Goal: Task Accomplishment & Management: Manage account settings

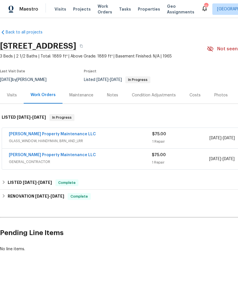
click at [16, 154] on link "[PERSON_NAME] Property Maintenance LLC" at bounding box center [52, 155] width 87 height 4
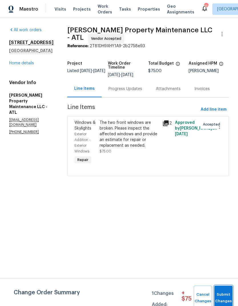
click at [224, 293] on span "Submit Changes" at bounding box center [224, 297] width 13 height 13
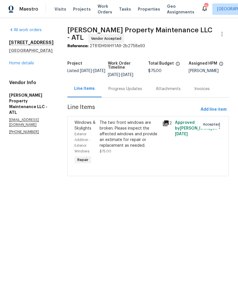
click at [20, 64] on link "Home details" at bounding box center [21, 63] width 25 height 4
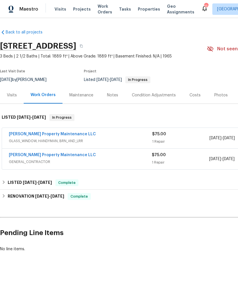
click at [15, 135] on link "Glen Property Maintenance LLC" at bounding box center [52, 134] width 87 height 4
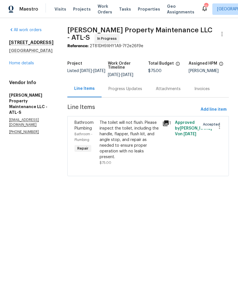
click at [16, 63] on link "Home details" at bounding box center [21, 63] width 25 height 4
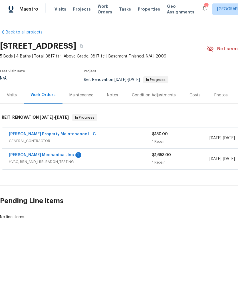
click at [49, 156] on link "[PERSON_NAME] Mechanical, Inc" at bounding box center [41, 155] width 65 height 4
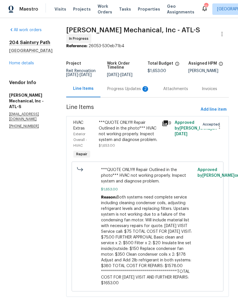
click at [129, 89] on div "Progress Updates 2" at bounding box center [129, 89] width 42 height 6
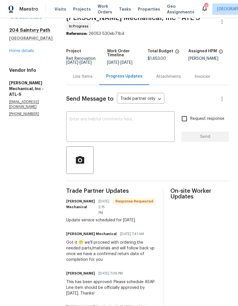
scroll to position [12, 0]
click at [122, 123] on textarea at bounding box center [121, 128] width 102 height 20
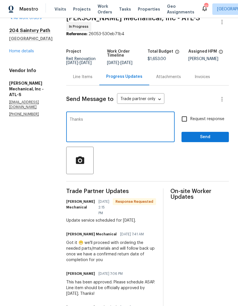
type textarea "Thanks"
click at [197, 138] on span "Send" at bounding box center [205, 137] width 38 height 7
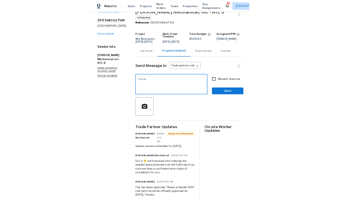
scroll to position [0, 0]
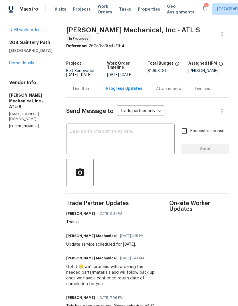
click at [17, 64] on link "Home details" at bounding box center [21, 63] width 25 height 4
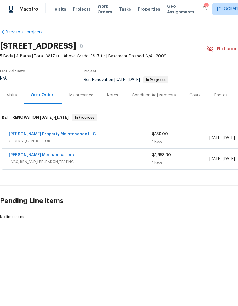
click at [39, 130] on div "Glen Property Maintenance LLC GENERAL_CONTRACTOR $150.00 1 Repair 8/29/2025 - 9…" at bounding box center [161, 138] width 319 height 21
click at [43, 136] on link "Glen Property Maintenance LLC" at bounding box center [52, 134] width 87 height 4
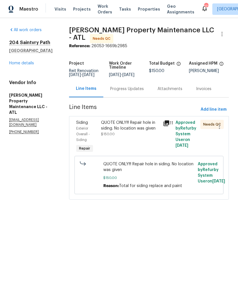
click at [107, 133] on span "$150.00" at bounding box center [108, 133] width 14 height 3
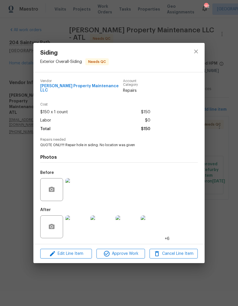
click at [73, 222] on img at bounding box center [76, 226] width 23 height 23
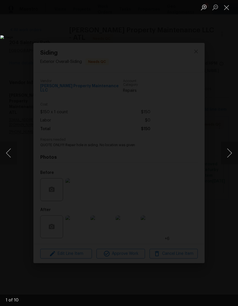
click at [229, 158] on button "Next image" at bounding box center [229, 153] width 17 height 23
click at [228, 156] on button "Next image" at bounding box center [229, 153] width 17 height 23
click at [225, 157] on button "Next image" at bounding box center [229, 153] width 17 height 23
click at [225, 159] on button "Next image" at bounding box center [229, 153] width 17 height 23
click at [224, 159] on button "Next image" at bounding box center [229, 153] width 17 height 23
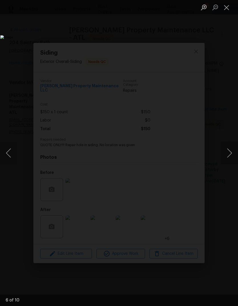
click at [226, 158] on button "Next image" at bounding box center [229, 153] width 17 height 23
click at [225, 156] on button "Next image" at bounding box center [229, 153] width 17 height 23
click at [226, 155] on button "Next image" at bounding box center [229, 153] width 17 height 23
click at [226, 156] on button "Next image" at bounding box center [229, 153] width 17 height 23
click at [229, 154] on button "Next image" at bounding box center [229, 153] width 17 height 23
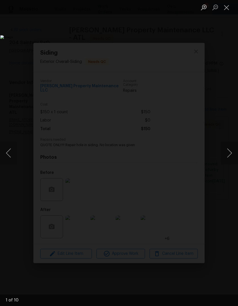
click at [227, 155] on button "Next image" at bounding box center [229, 153] width 17 height 23
click at [228, 155] on button "Next image" at bounding box center [229, 153] width 17 height 23
click at [230, 154] on button "Next image" at bounding box center [229, 153] width 17 height 23
click at [230, 157] on button "Next image" at bounding box center [229, 153] width 17 height 23
click at [227, 11] on button "Close lightbox" at bounding box center [226, 7] width 11 height 10
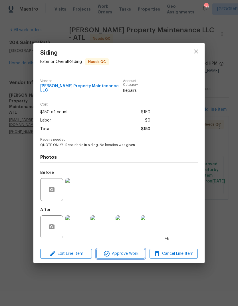
click at [118, 253] on span "Approve Work" at bounding box center [120, 253] width 45 height 7
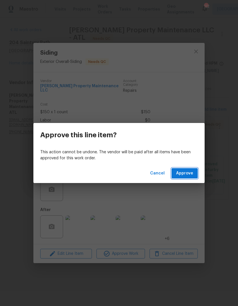
click at [184, 176] on span "Approve" at bounding box center [184, 173] width 17 height 7
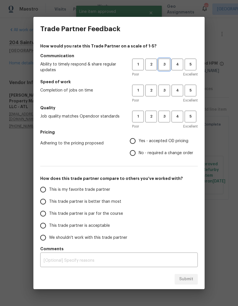
click at [162, 66] on span "3" at bounding box center [164, 64] width 11 height 7
click at [159, 93] on button "3" at bounding box center [165, 91] width 12 height 12
click at [161, 120] on button "3" at bounding box center [165, 117] width 12 height 12
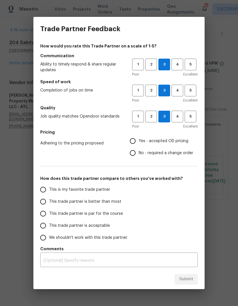
click at [132, 155] on input "No - required a change order" at bounding box center [133, 153] width 12 height 12
radio input "true"
click at [44, 216] on input "This trade partner is par for the course" at bounding box center [43, 214] width 12 height 12
click at [185, 280] on span "Submit" at bounding box center [187, 279] width 14 height 7
radio input "true"
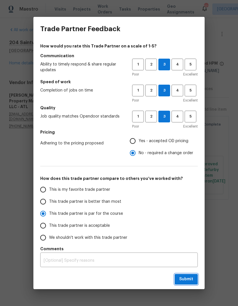
radio input "false"
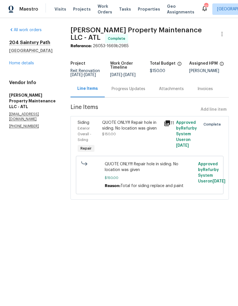
click at [31, 62] on link "Home details" at bounding box center [21, 63] width 25 height 4
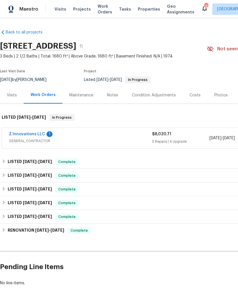
click at [21, 136] on link "Z Innovations LLC" at bounding box center [27, 134] width 36 height 4
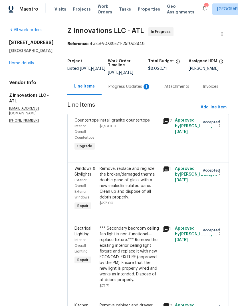
click at [119, 88] on div "Progress Updates 1" at bounding box center [130, 87] width 42 height 6
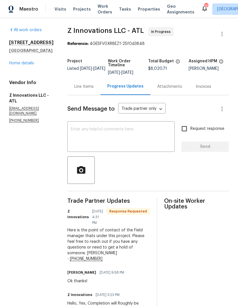
click at [22, 65] on link "Home details" at bounding box center [21, 63] width 25 height 4
